Goal: Information Seeking & Learning: Learn about a topic

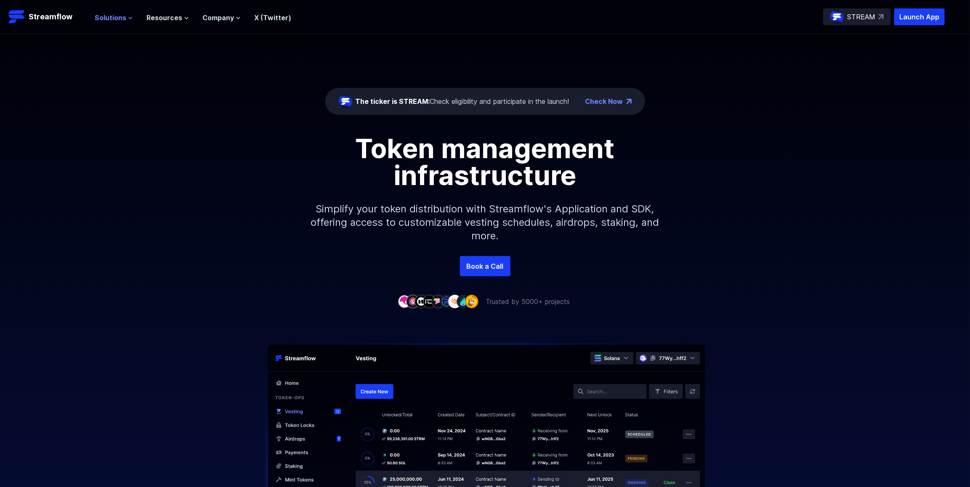
drag, startPoint x: 0, startPoint y: 0, endPoint x: 117, endPoint y: 16, distance: 117.6
click at [114, 16] on span "Solutions" at bounding box center [111, 18] width 32 height 10
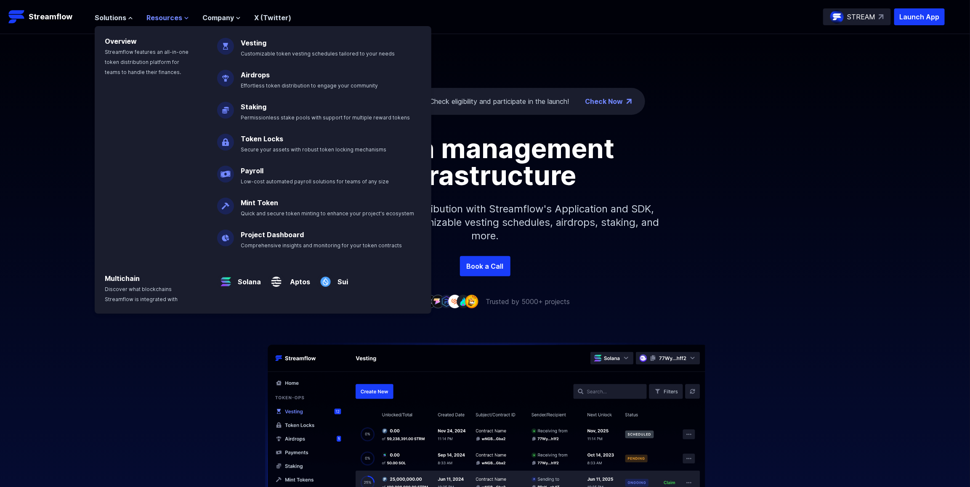
click at [175, 21] on span "Resources" at bounding box center [164, 18] width 36 height 10
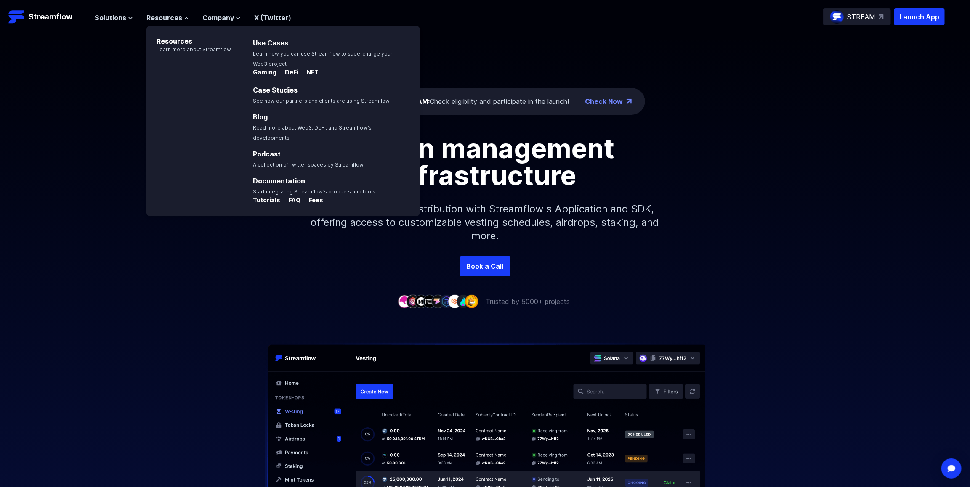
click at [131, 23] on div "Solutions Overview Streamflow features an all-in-one token distribution platfor…" at bounding box center [193, 16] width 196 height 17
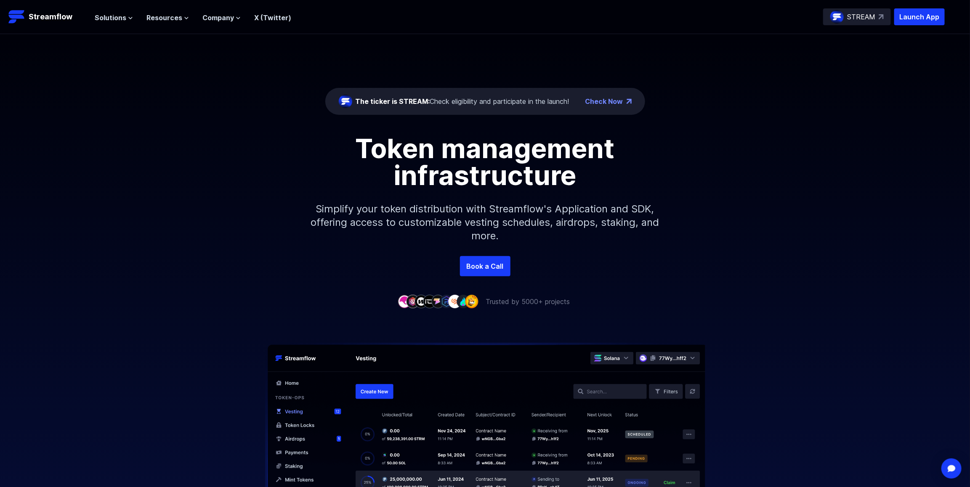
click at [127, 23] on div "Solutions Overview Streamflow features an all-in-one token distribution platfor…" at bounding box center [193, 16] width 196 height 17
click at [120, 20] on span "Solutions" at bounding box center [111, 18] width 32 height 10
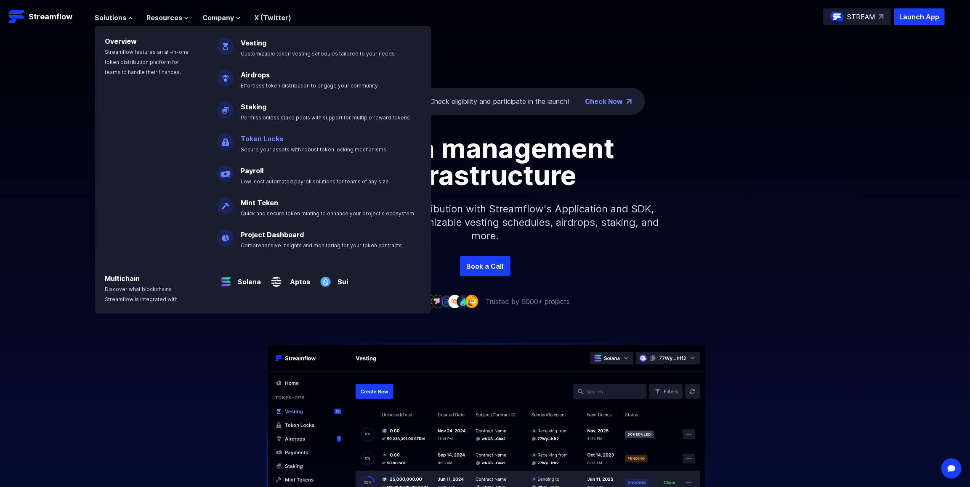
click at [272, 143] on p "Token Locks Secure your assets with robust token locking mechanisms" at bounding box center [319, 140] width 167 height 27
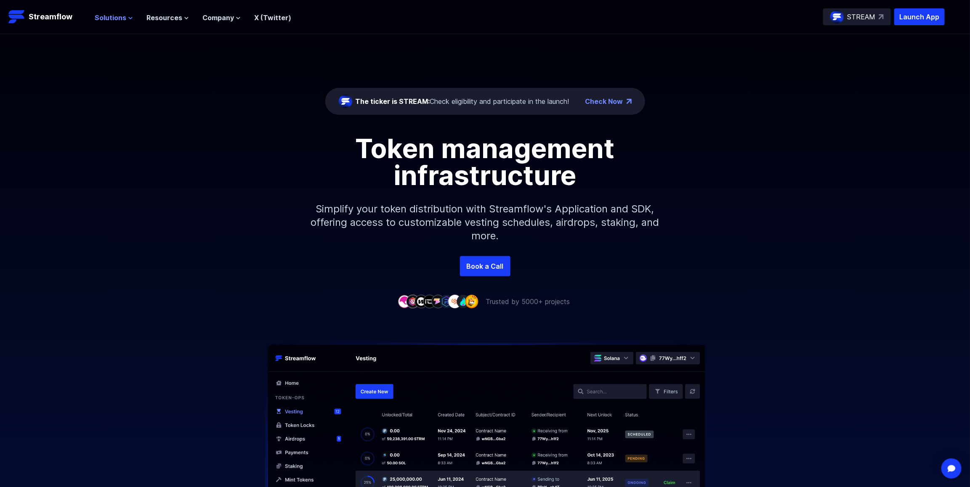
click at [117, 16] on span "Solutions" at bounding box center [111, 18] width 32 height 10
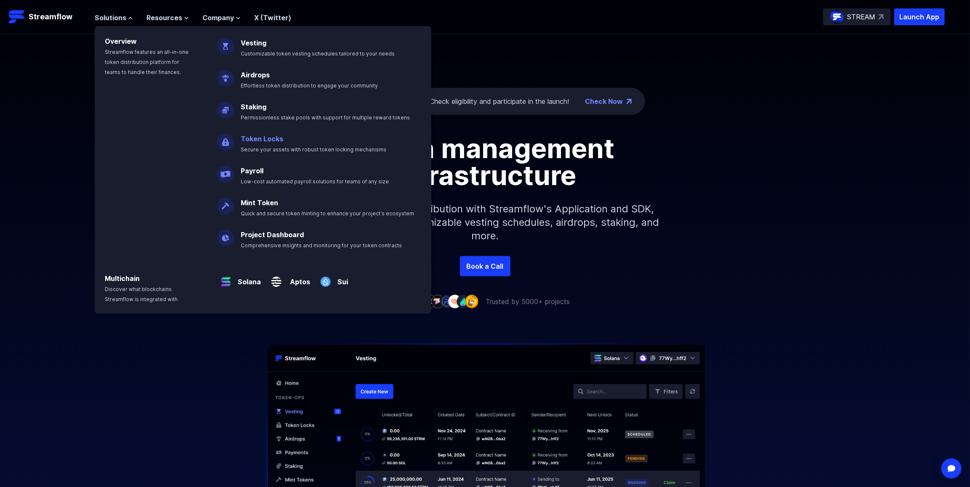
click at [251, 138] on link "Token Locks" at bounding box center [262, 139] width 42 height 8
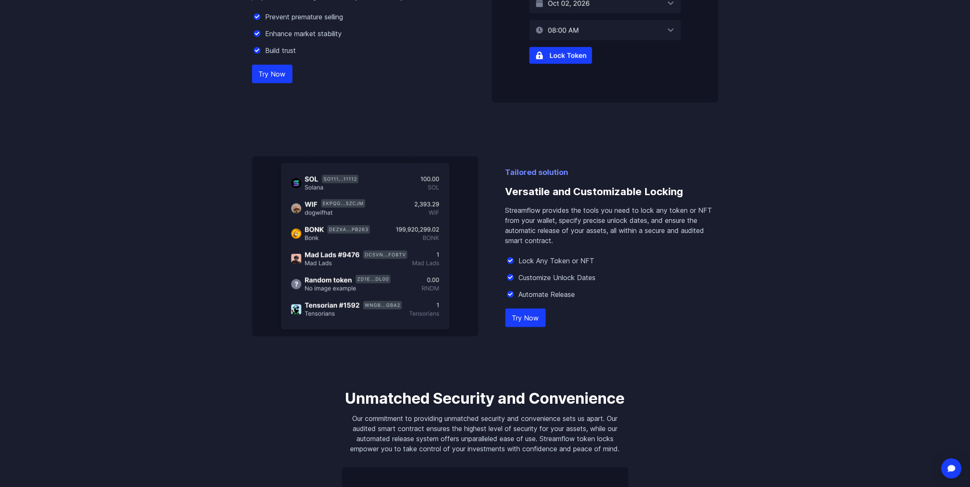
click at [525, 321] on link "Try Now" at bounding box center [525, 318] width 40 height 19
